Goal: Transaction & Acquisition: Purchase product/service

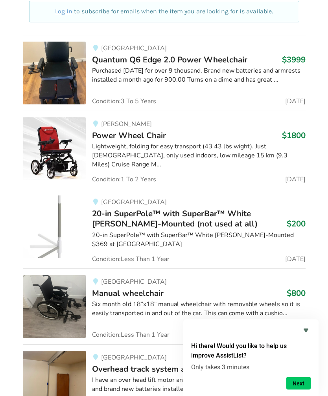
scroll to position [2221, 0]
click at [59, 275] on img at bounding box center [54, 306] width 63 height 63
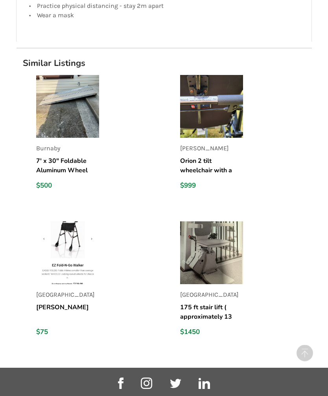
scroll to position [861, 0]
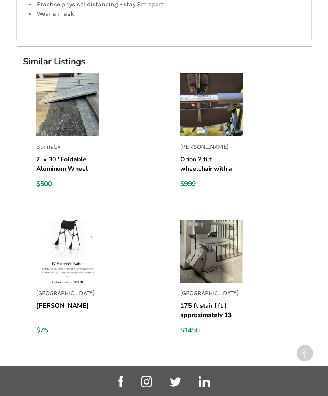
click at [286, 316] on link "[GEOGRAPHIC_DATA] 175 ft stair lift ( approximately 13 stairs) $1450" at bounding box center [246, 280] width 132 height 121
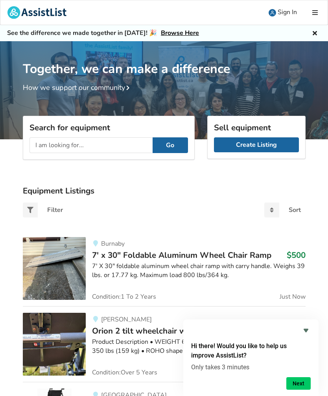
scroll to position [758, 0]
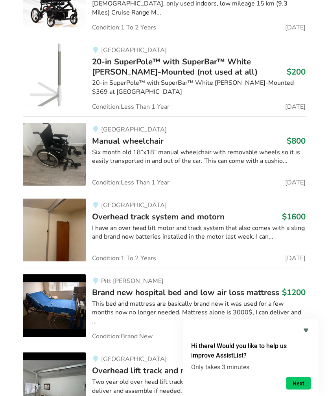
scroll to position [2360, 0]
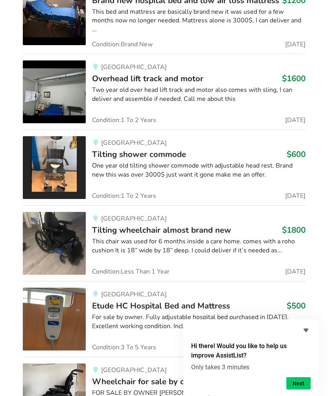
click at [252, 364] on div "Vancouver Wheelchair for sale by owner $2000 FOR SALE BY OWNER HELIO MOVE MANUA…" at bounding box center [196, 396] width 220 height 65
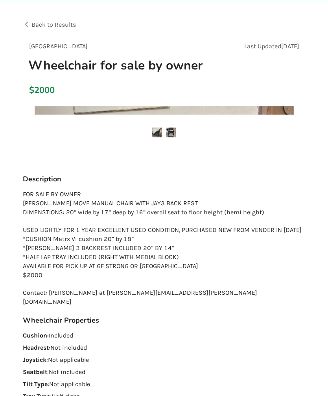
scroll to position [43, 0]
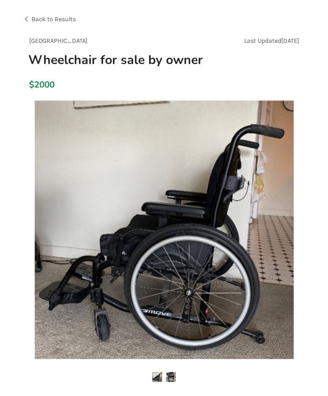
click at [26, 17] on div "Back to Results" at bounding box center [93, 19] width 141 height 22
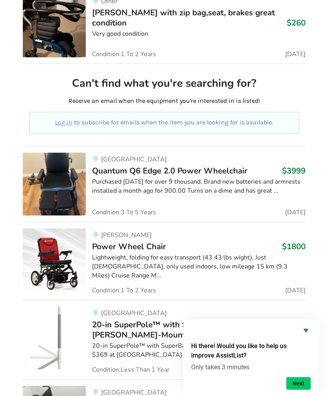
scroll to position [2096, 0]
